Goal: Book appointment/travel/reservation

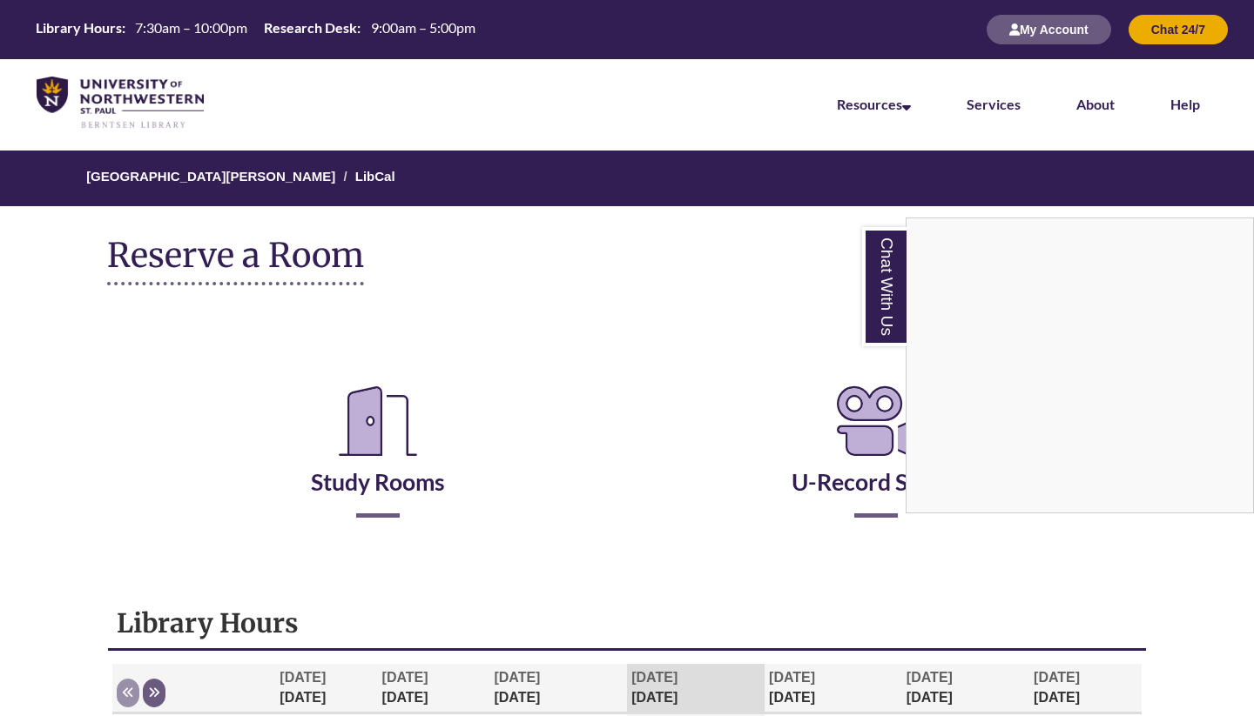
click at [376, 436] on div "Chat With Us" at bounding box center [627, 358] width 1254 height 716
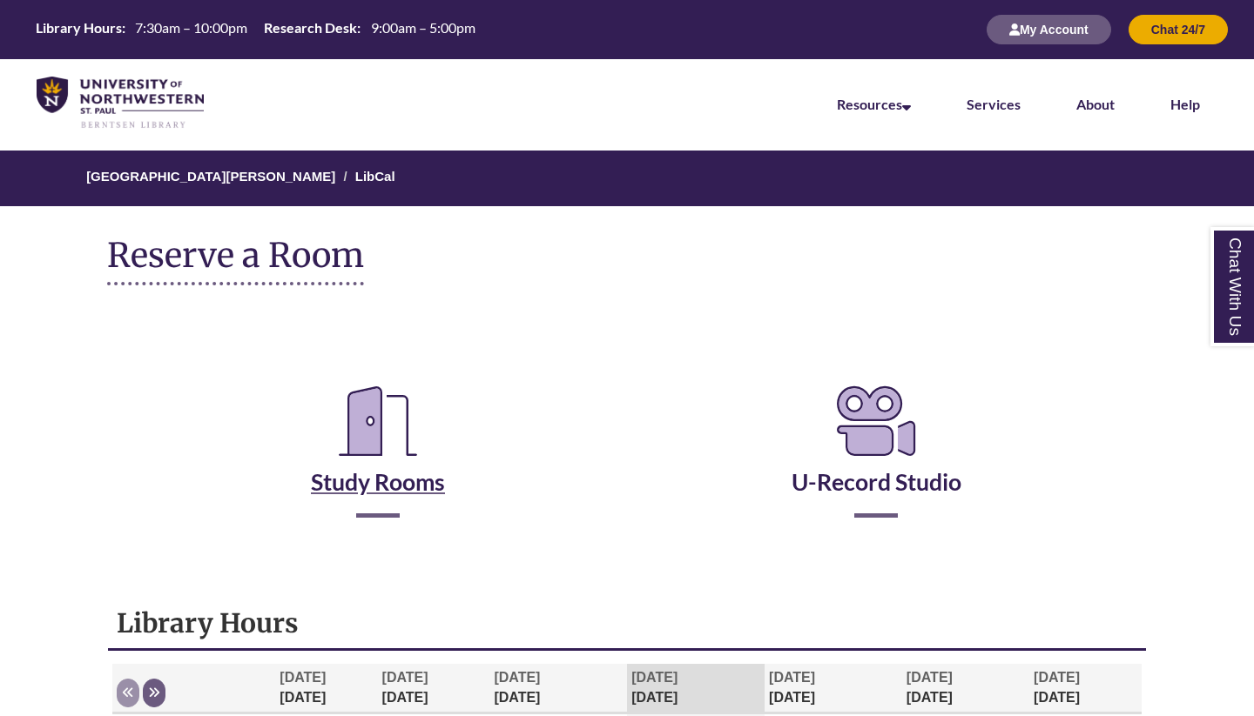
click at [395, 474] on link "Study Rooms" at bounding box center [378, 460] width 134 height 71
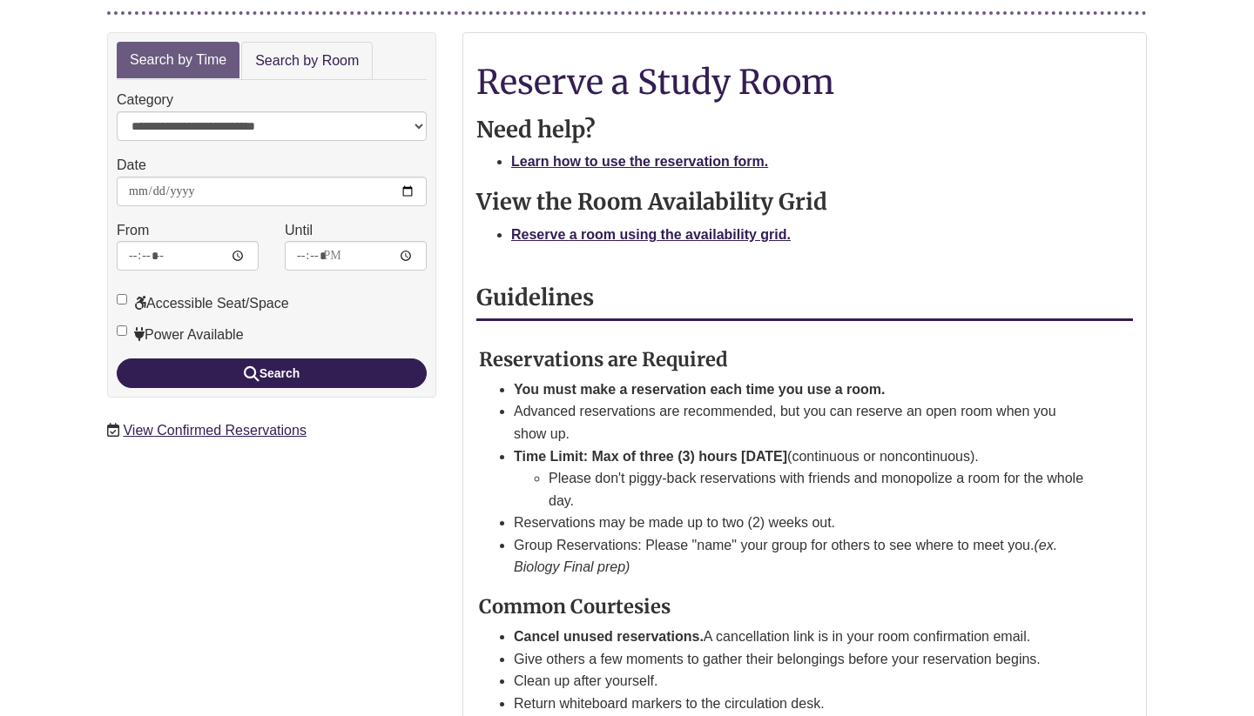
scroll to position [182, 0]
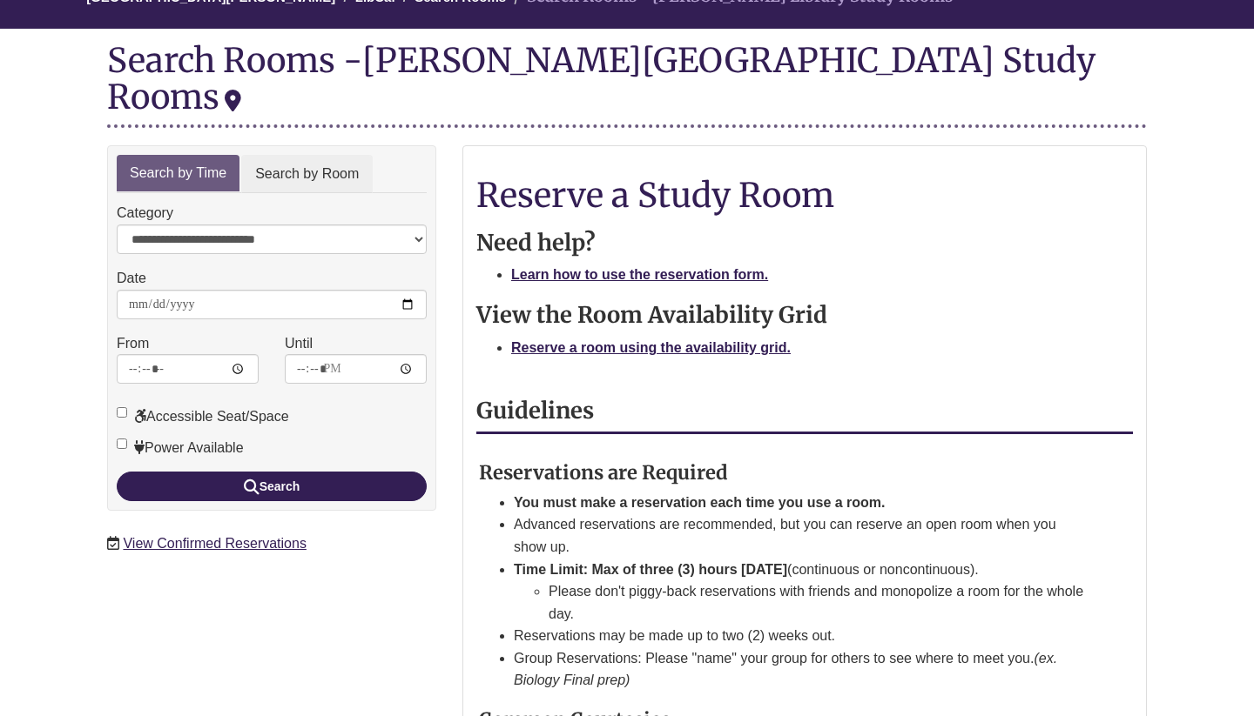
click at [350, 155] on link "Search by Room" at bounding box center [306, 174] width 131 height 39
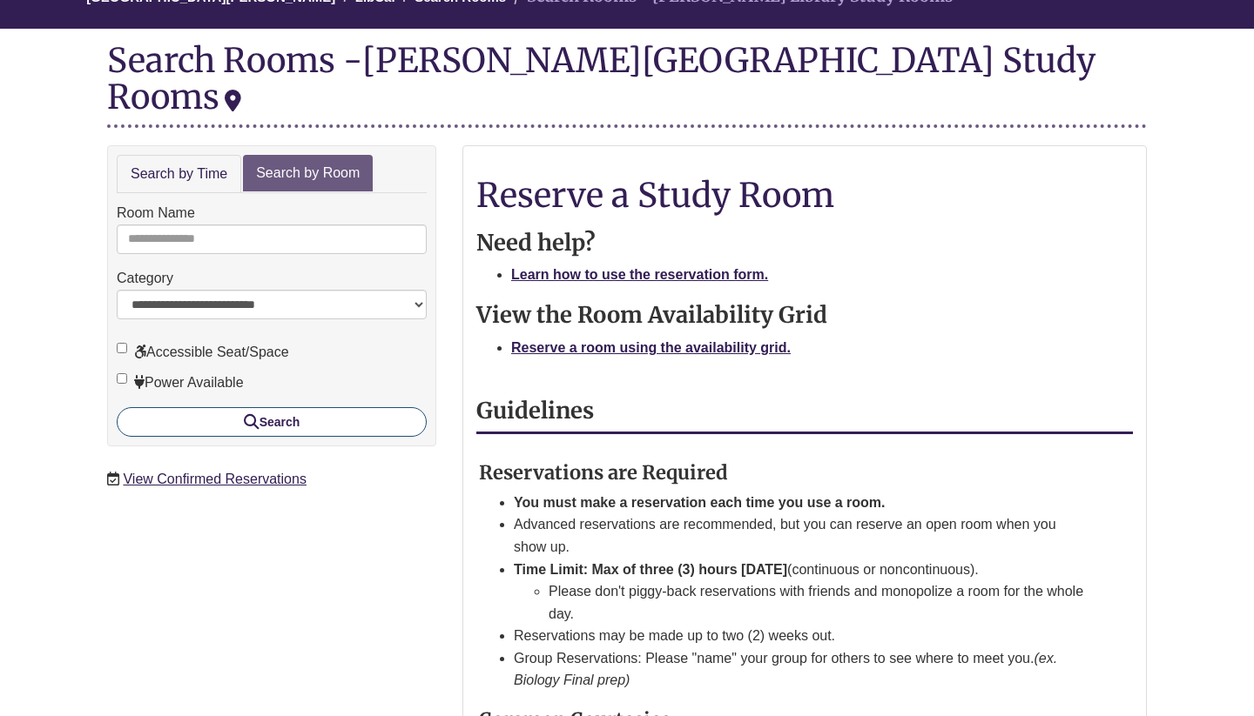
click at [315, 407] on button "Search" at bounding box center [272, 422] width 310 height 30
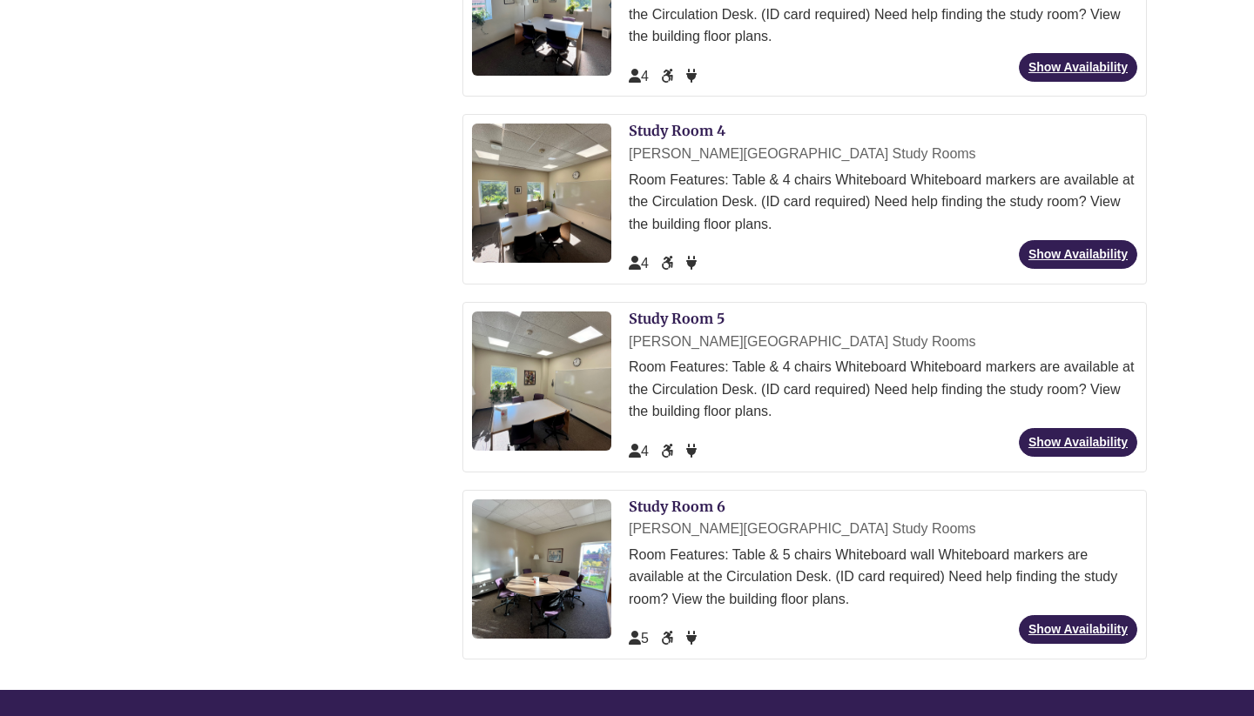
scroll to position [838, 0]
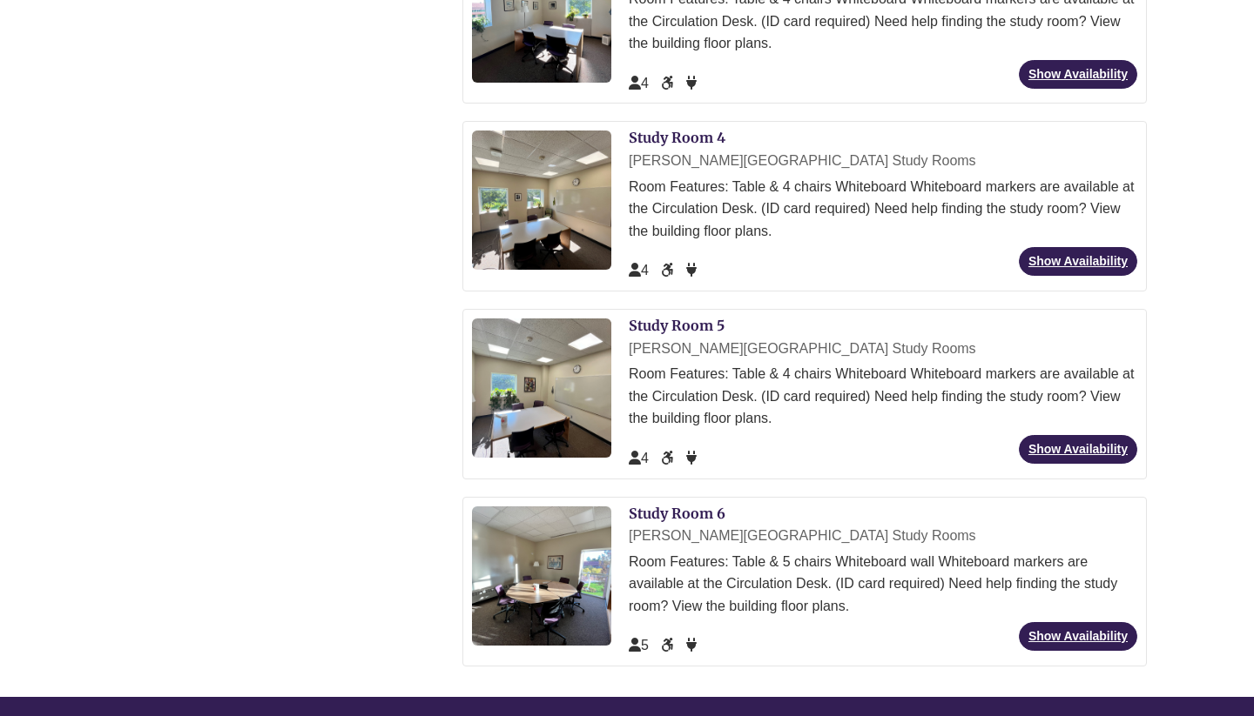
click at [781, 558] on div "Room Features: Table & 5 chairs Whiteboard wall Whiteboard markers are availabl…" at bounding box center [883, 584] width 508 height 67
click at [760, 555] on div "Room Features: Table & 5 chairs Whiteboard wall Whiteboard markers are availabl…" at bounding box center [883, 584] width 508 height 67
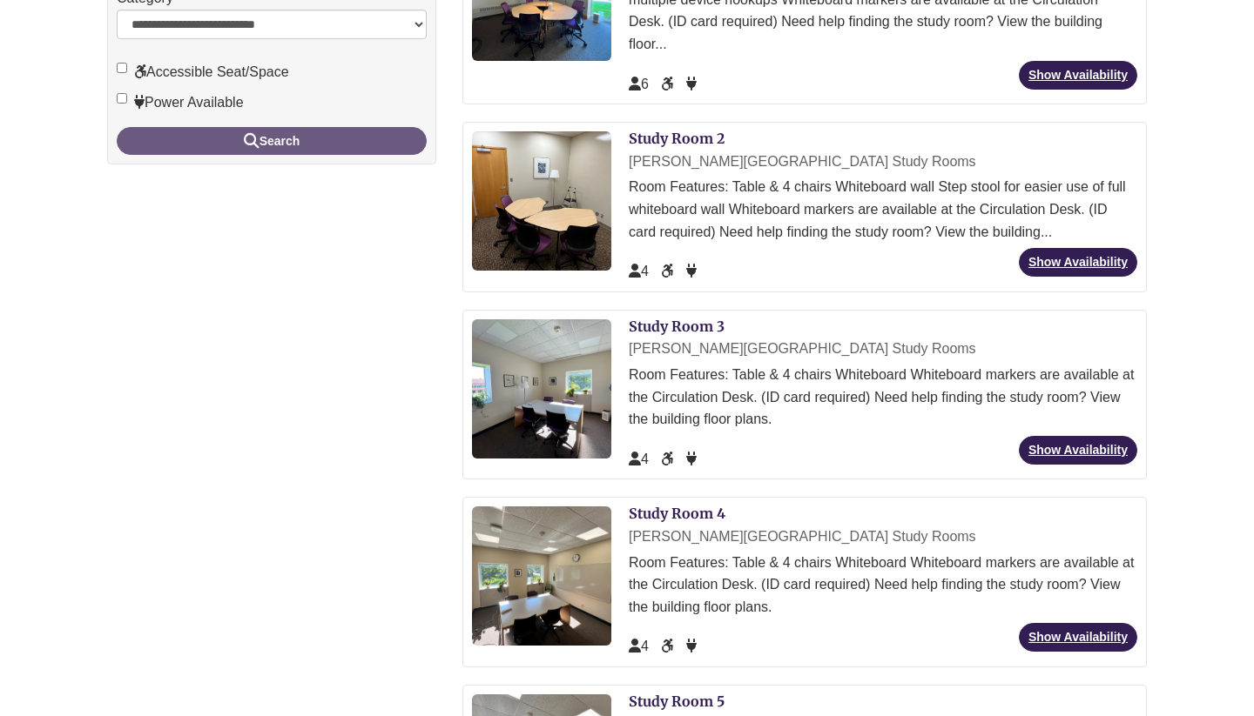
scroll to position [866, 0]
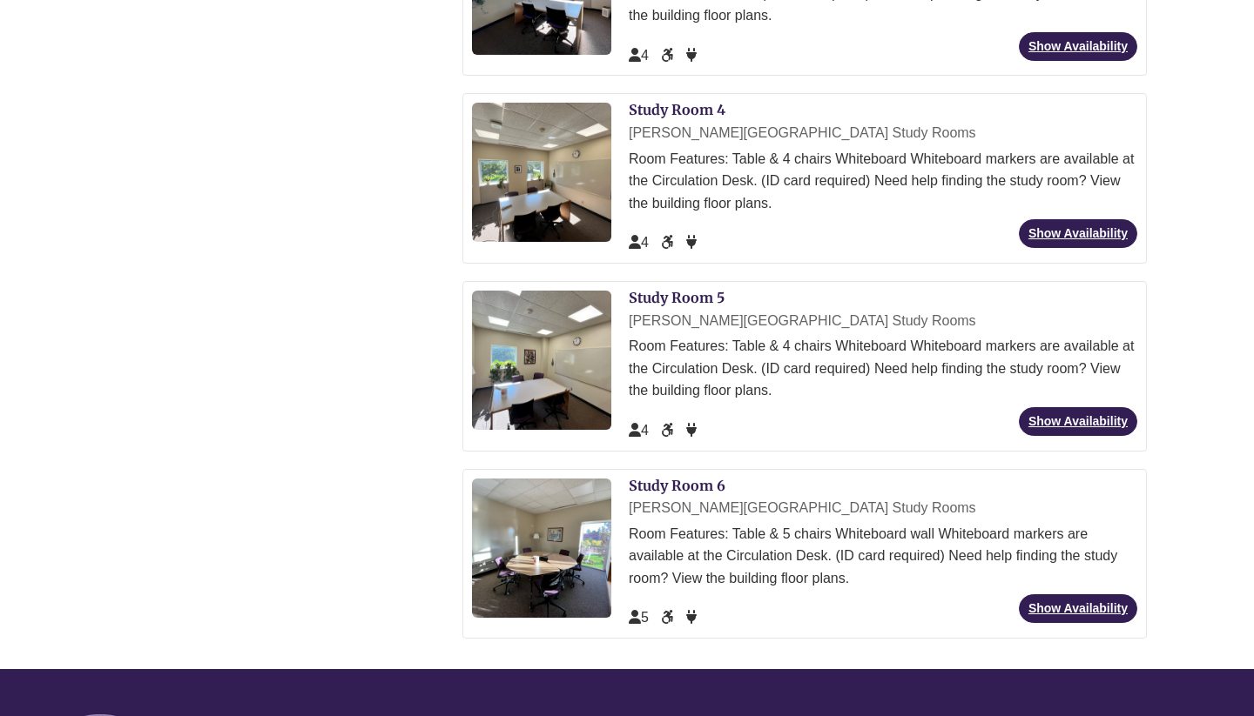
click at [701, 523] on div "Room Features: Table & 5 chairs Whiteboard wall Whiteboard markers are availabl…" at bounding box center [883, 556] width 508 height 67
click at [1049, 595] on link "Show Availability" at bounding box center [1077, 609] width 118 height 29
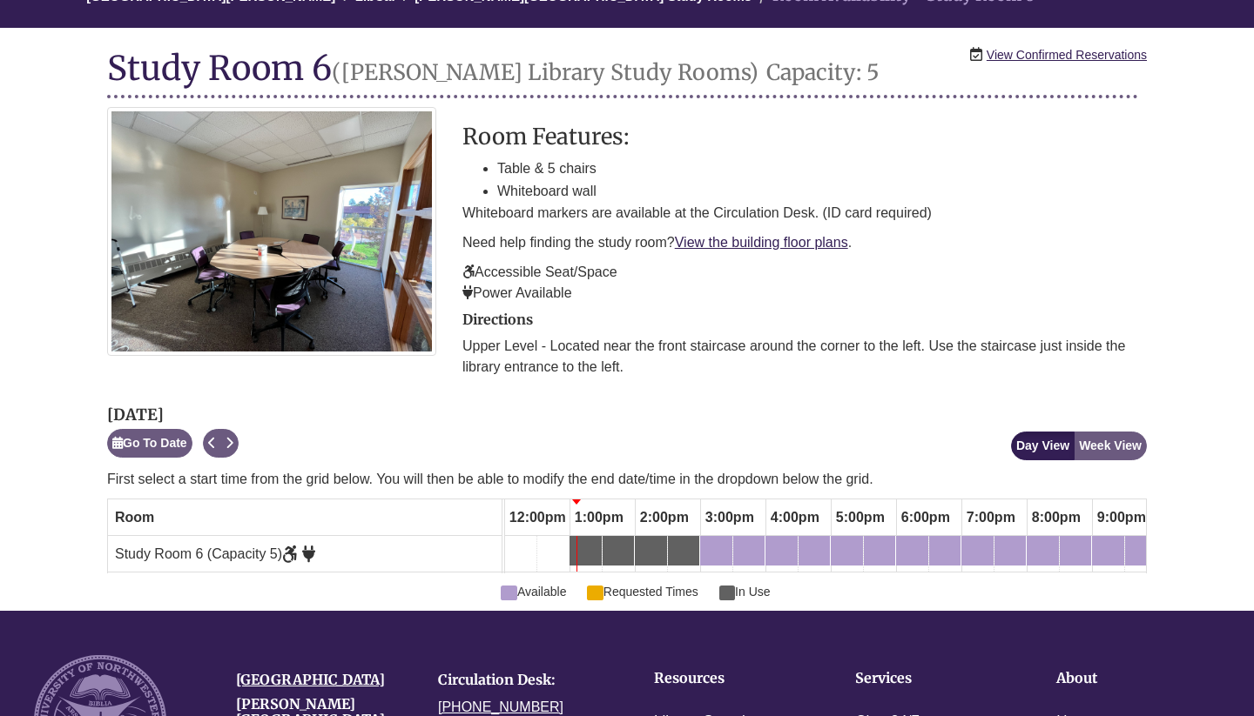
scroll to position [150, 0]
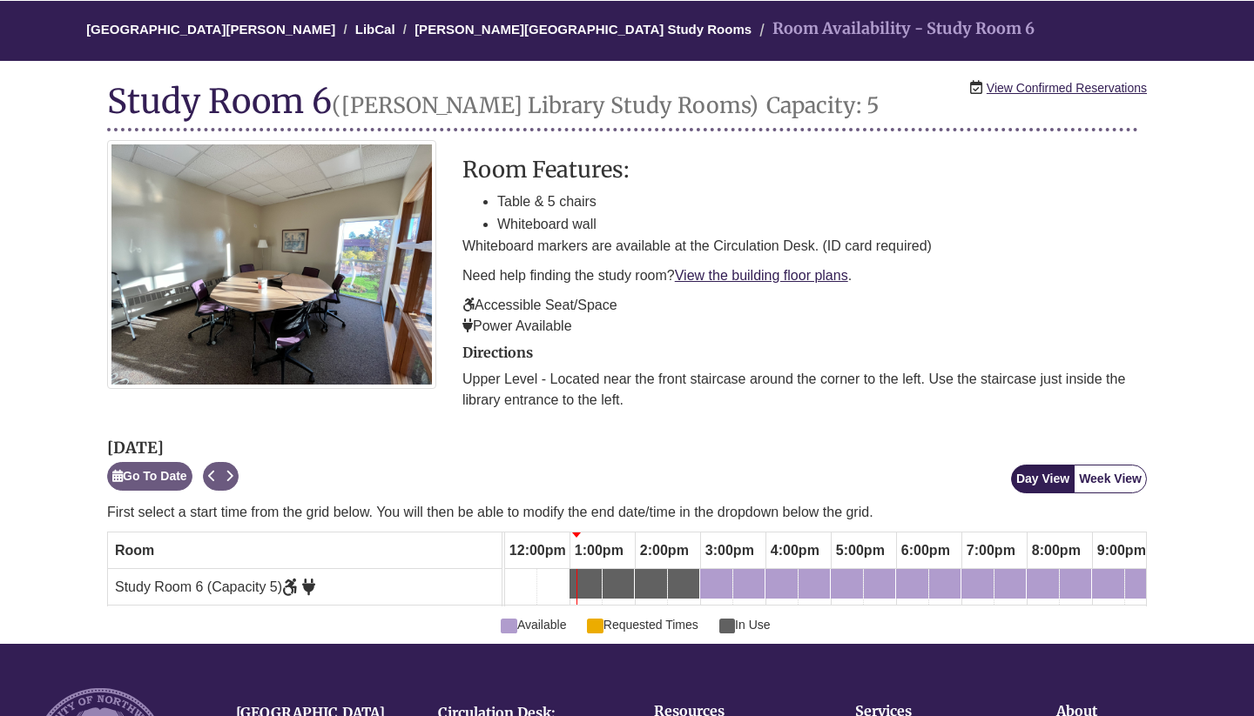
click at [1124, 476] on button "Week View" at bounding box center [1109, 479] width 73 height 29
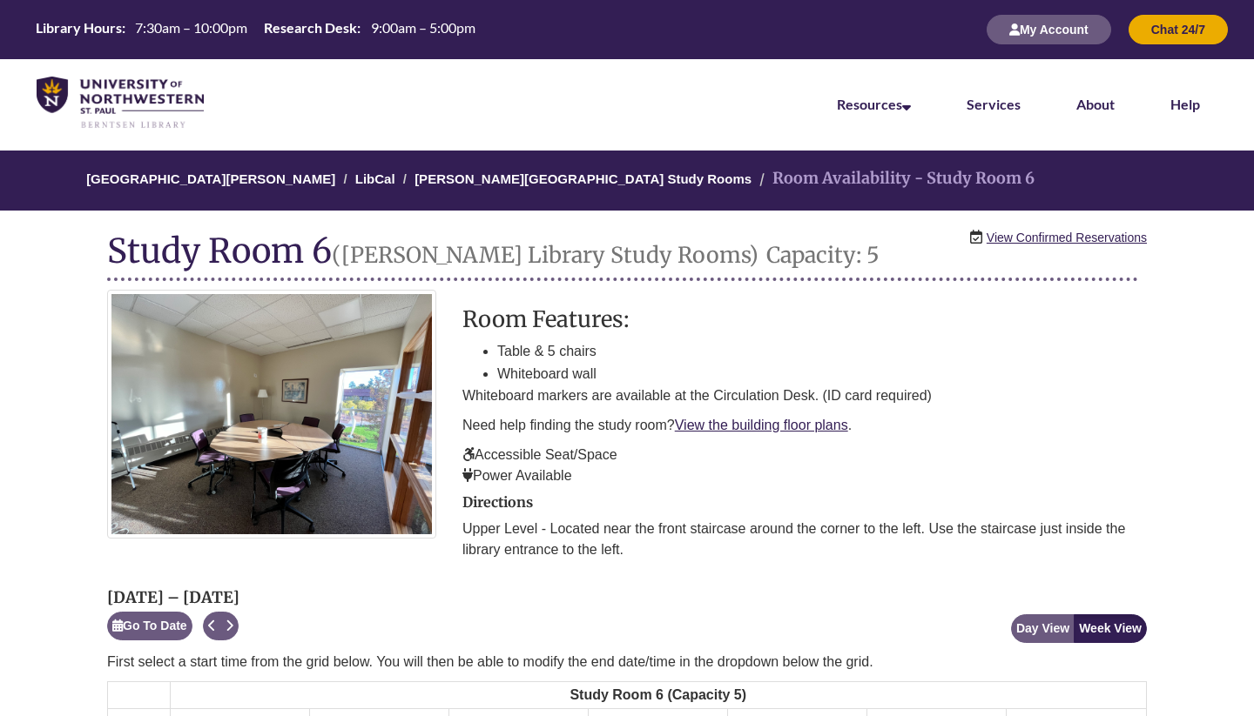
scroll to position [0, 0]
